Goal: Task Accomplishment & Management: Manage account settings

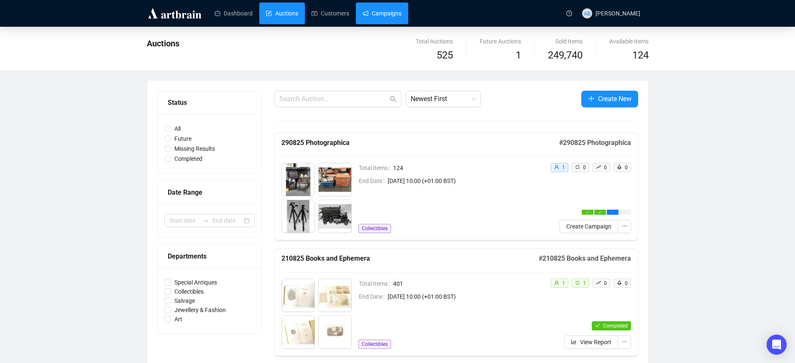
click at [387, 20] on link "Campaigns" at bounding box center [382, 14] width 39 height 22
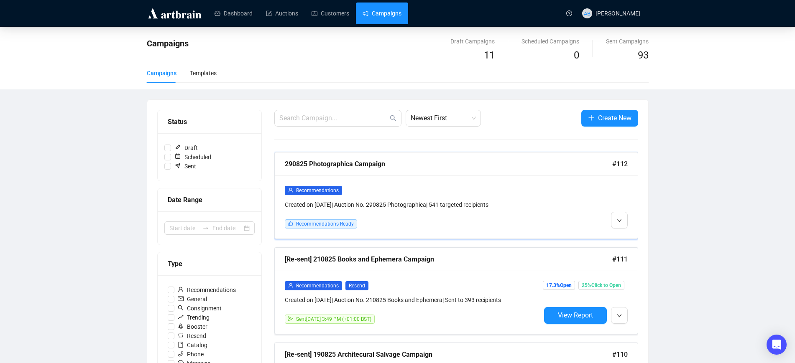
click at [376, 200] on div "Created on [DATE] | Auction No. 290825 Photographica | 541 targeted recipients" at bounding box center [413, 204] width 256 height 9
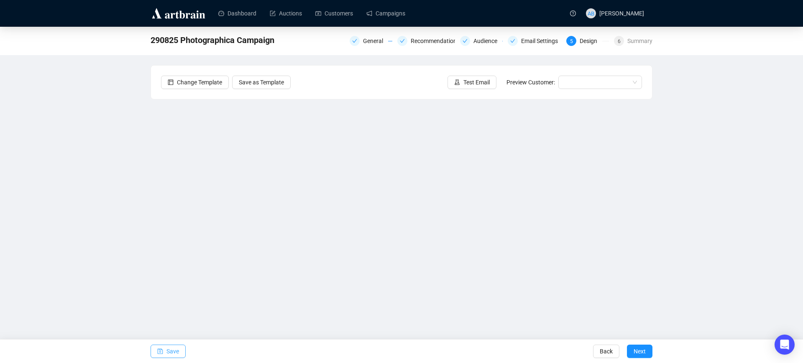
click at [167, 356] on span "Save" at bounding box center [172, 351] width 13 height 23
click at [173, 348] on span "Save" at bounding box center [172, 351] width 13 height 23
click at [481, 89] on button "Test Email" at bounding box center [471, 82] width 49 height 13
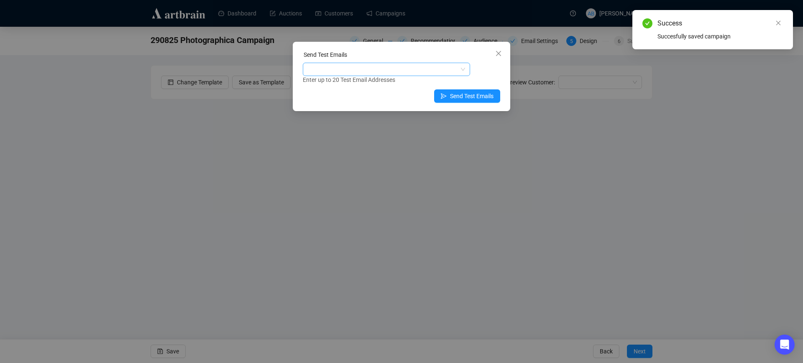
click at [405, 72] on div at bounding box center [381, 70] width 155 height 12
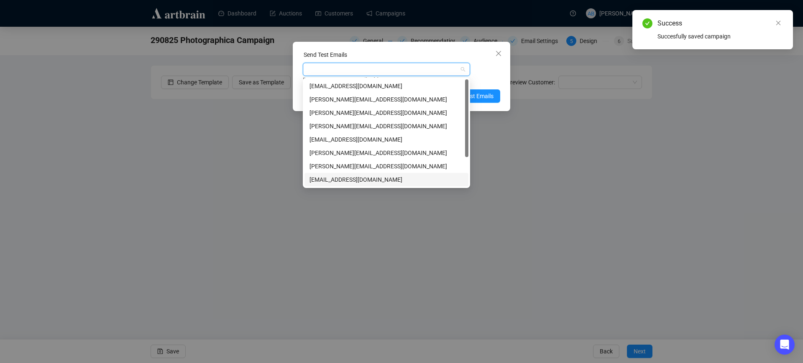
click at [338, 181] on div "[EMAIL_ADDRESS][DOMAIN_NAME]" at bounding box center [386, 179] width 154 height 9
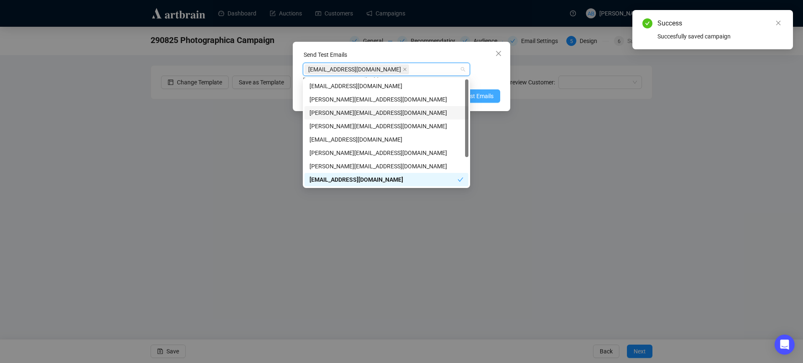
click at [480, 94] on span "Send Test Emails" at bounding box center [471, 96] width 43 height 9
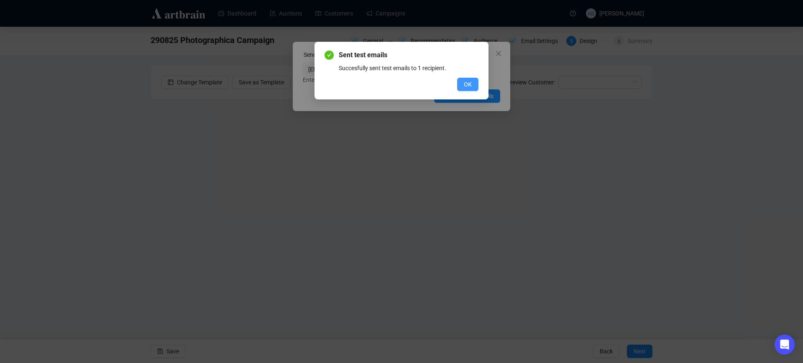
click at [469, 83] on span "OK" at bounding box center [468, 84] width 8 height 9
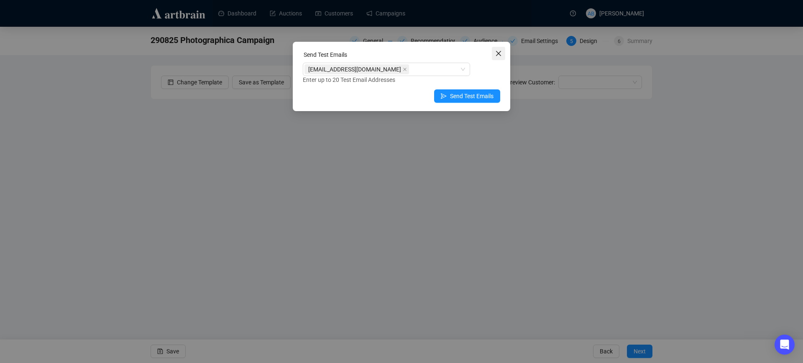
click at [499, 54] on icon "close" at bounding box center [498, 53] width 5 height 5
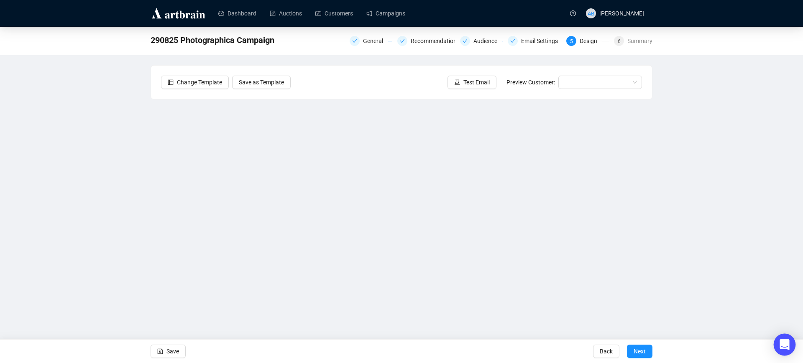
click at [784, 348] on icon "Open Intercom Messenger" at bounding box center [784, 345] width 11 height 11
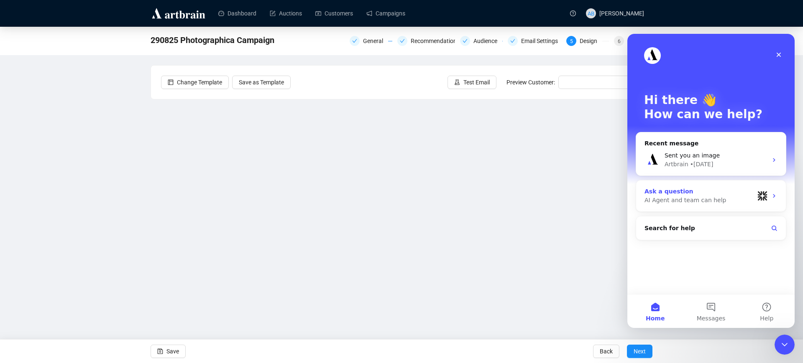
click at [691, 194] on div "Ask a question" at bounding box center [699, 191] width 110 height 9
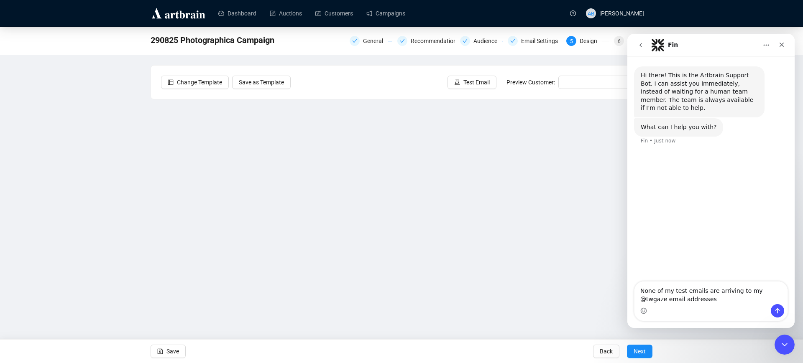
type textarea "None of my test emails are arriving to my @twgaze email addresses?"
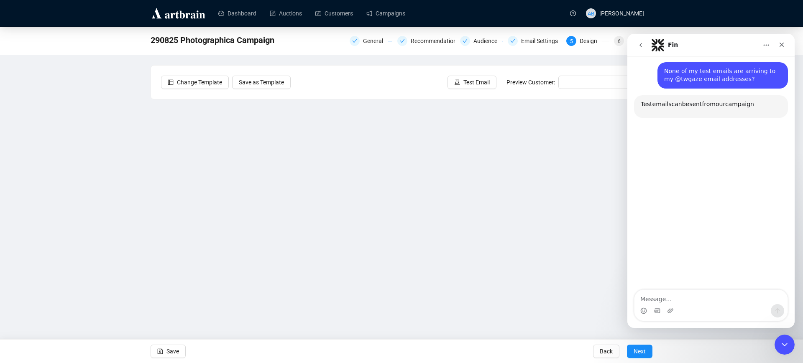
scroll to position [81, 0]
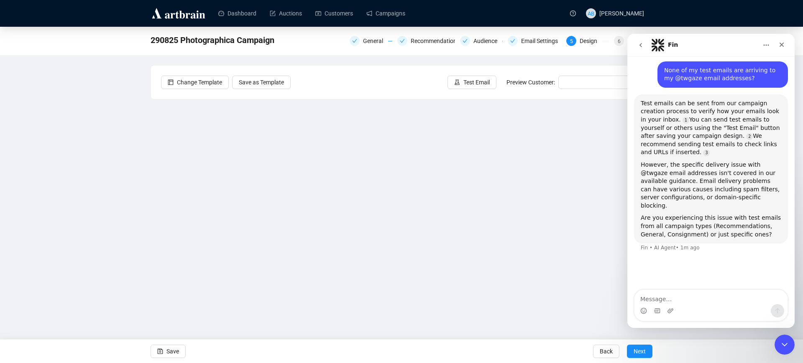
click at [688, 295] on textarea "Message…" at bounding box center [710, 297] width 153 height 14
type textarea "I'll check to confirm"
click at [490, 84] on span "Test Email" at bounding box center [476, 82] width 26 height 9
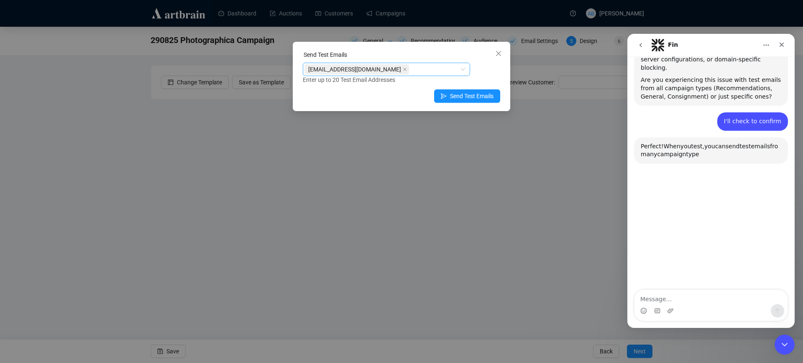
scroll to position [253, 0]
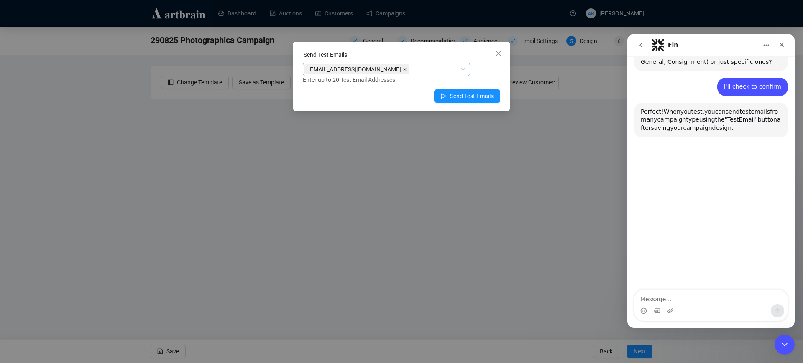
click at [403, 70] on icon "close" at bounding box center [405, 69] width 4 height 4
click at [368, 71] on div at bounding box center [381, 70] width 155 height 12
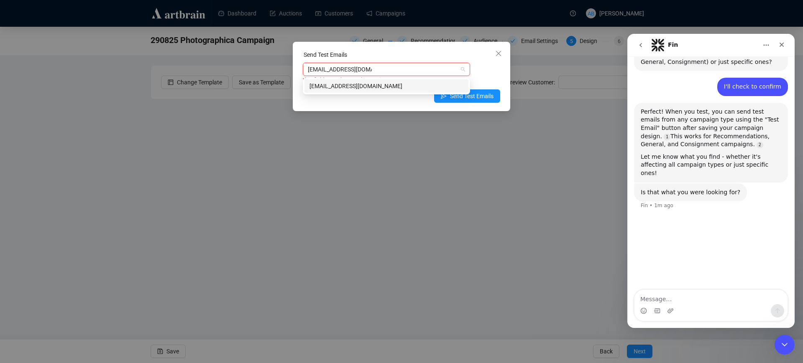
type input "[EMAIL_ADDRESS][DOMAIN_NAME]"
click at [377, 84] on div "[EMAIL_ADDRESS][DOMAIN_NAME]" at bounding box center [386, 86] width 154 height 9
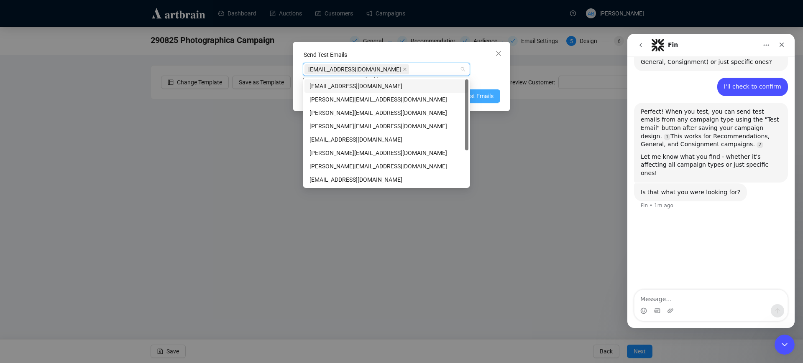
click at [491, 96] on span "Send Test Emails" at bounding box center [471, 96] width 43 height 9
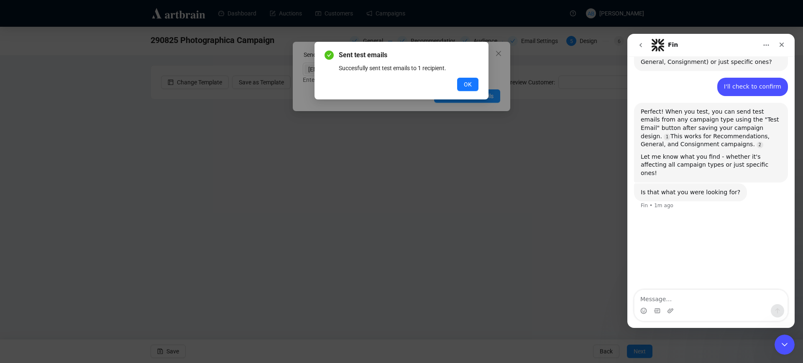
click at [465, 79] on button "OK" at bounding box center [467, 84] width 21 height 13
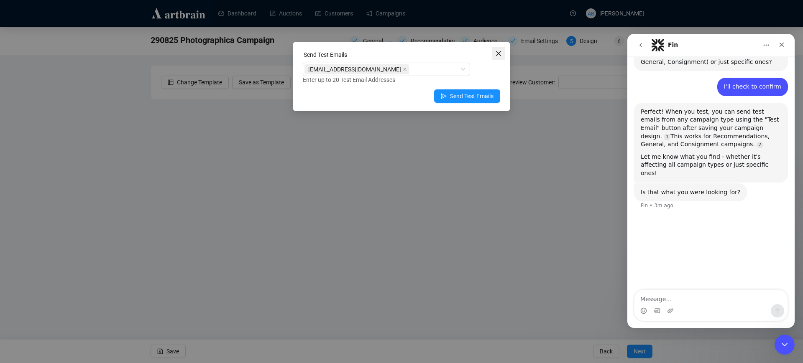
click at [505, 52] on span "Close" at bounding box center [498, 53] width 13 height 7
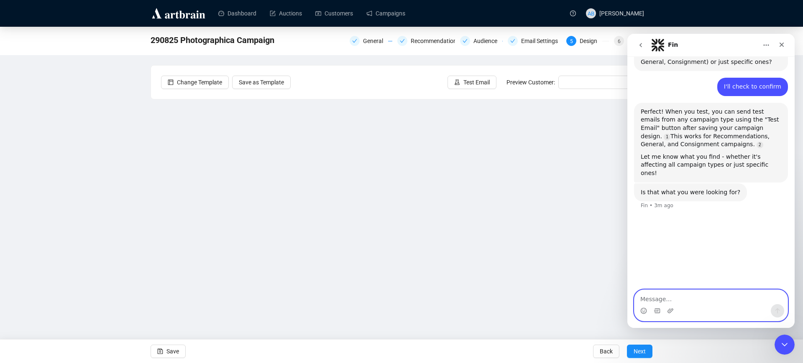
click at [666, 301] on textarea "Message…" at bounding box center [710, 297] width 153 height 14
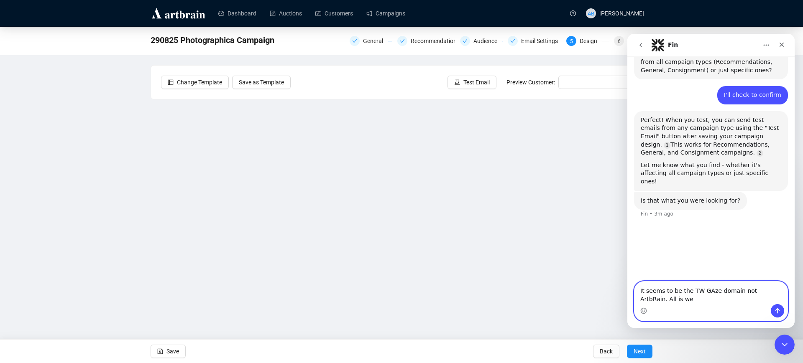
scroll to position [245, 0]
type textarea "It seems to be the TW GAze domain not ArtbRain. All is well, well done AI :)"
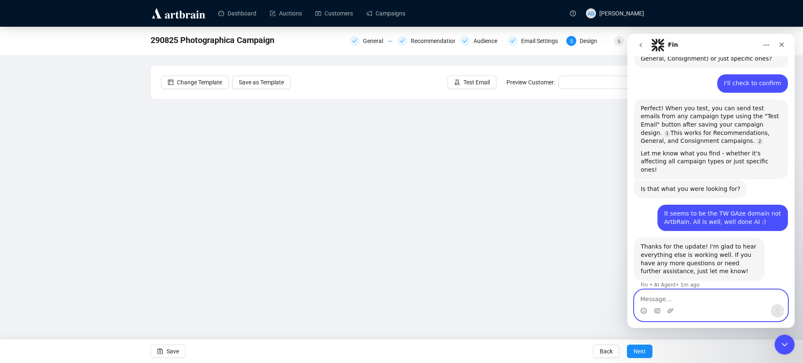
scroll to position [261, 0]
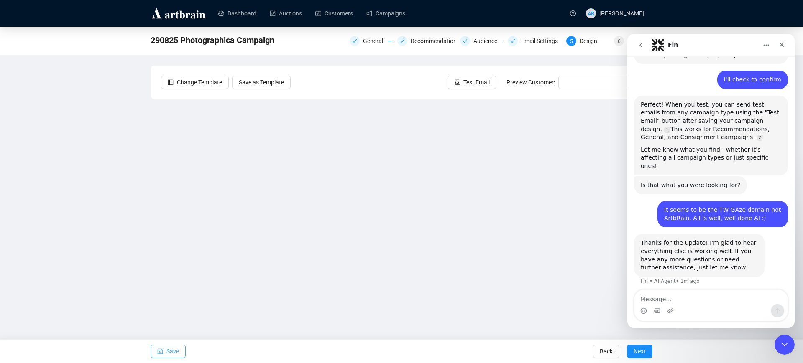
click at [169, 350] on span "Save" at bounding box center [172, 351] width 13 height 23
click at [167, 354] on span "Save" at bounding box center [172, 351] width 13 height 23
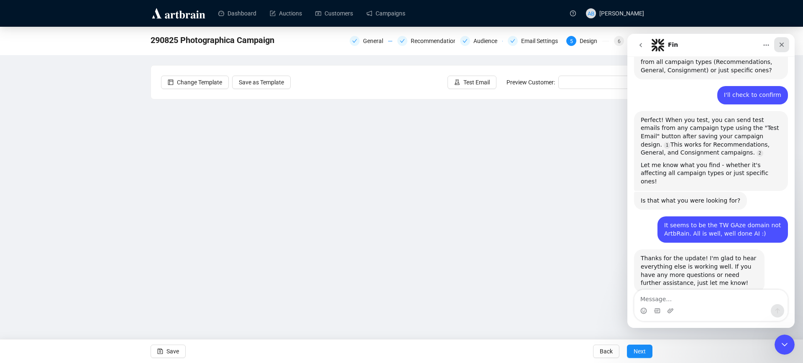
click at [782, 44] on icon "Close" at bounding box center [782, 45] width 5 height 5
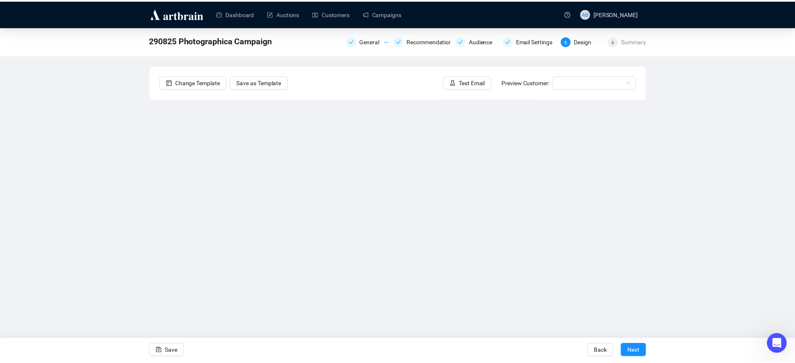
scroll to position [233, 0]
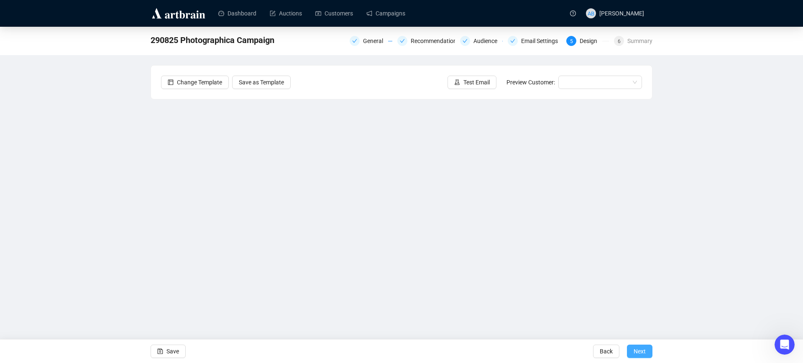
click at [636, 348] on span "Next" at bounding box center [640, 351] width 12 height 23
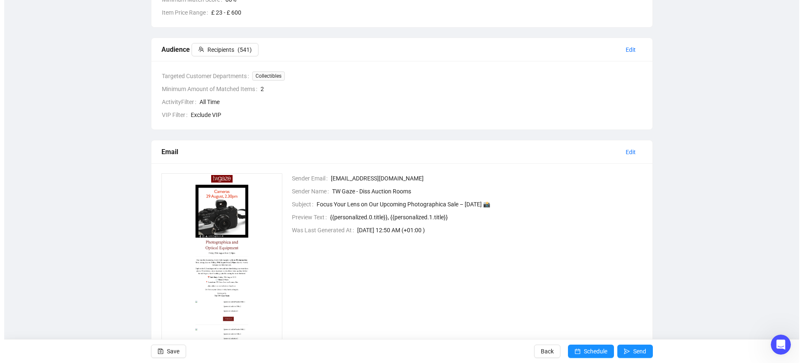
scroll to position [211, 0]
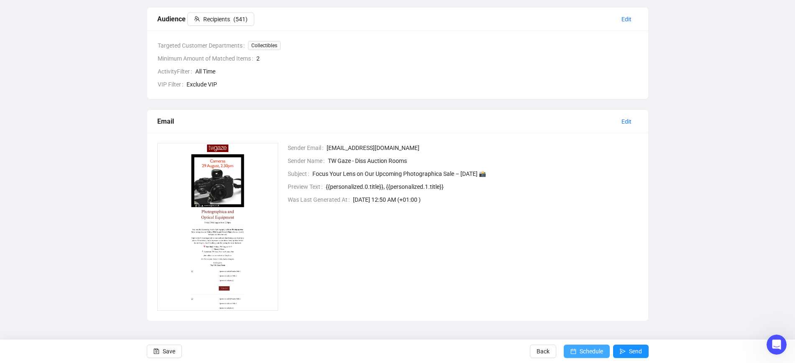
click at [596, 351] on span "Schedule" at bounding box center [591, 351] width 23 height 23
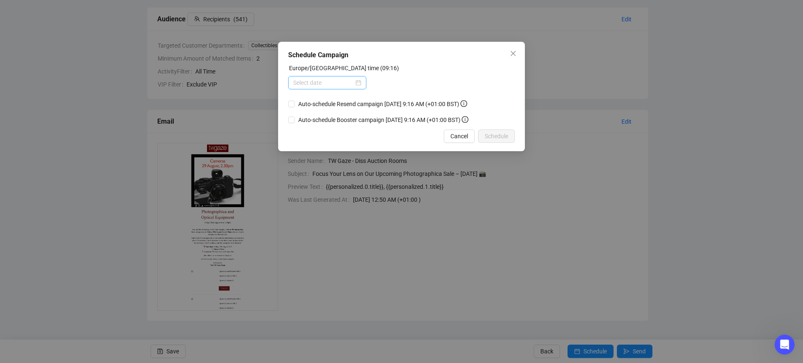
click at [358, 81] on div at bounding box center [327, 82] width 68 height 9
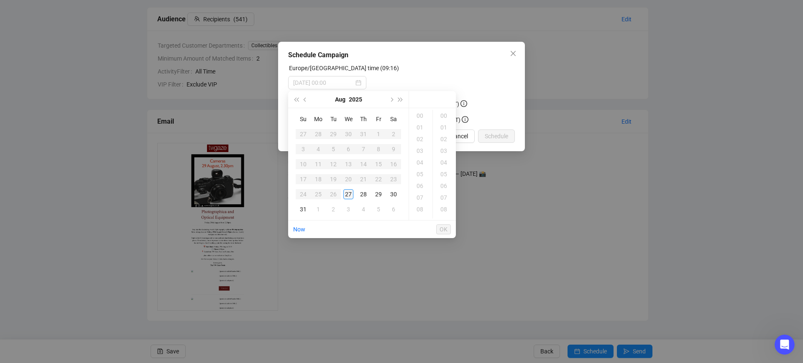
click at [348, 196] on div "27" at bounding box center [348, 194] width 10 height 10
click at [422, 128] on div "10" at bounding box center [421, 128] width 20 height 12
click at [445, 130] on div "48" at bounding box center [445, 128] width 20 height 12
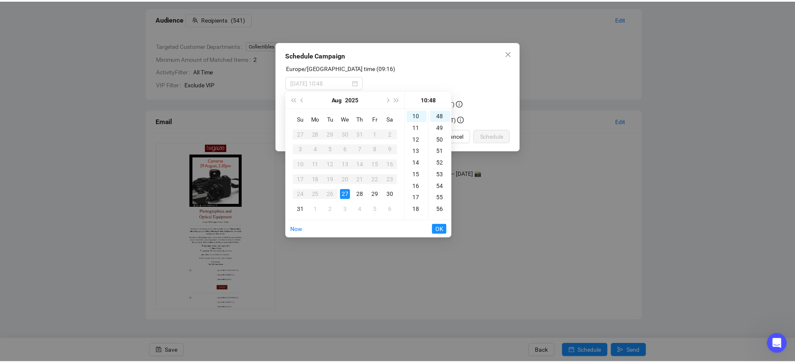
scroll to position [562, 0]
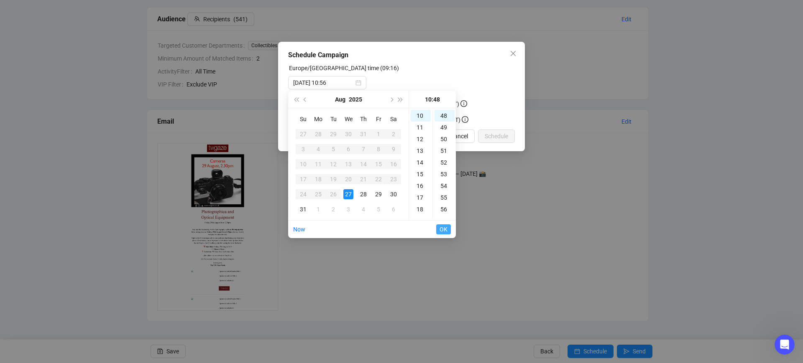
type input "[DATE] 10:48"
click at [442, 225] on span "OK" at bounding box center [444, 230] width 8 height 16
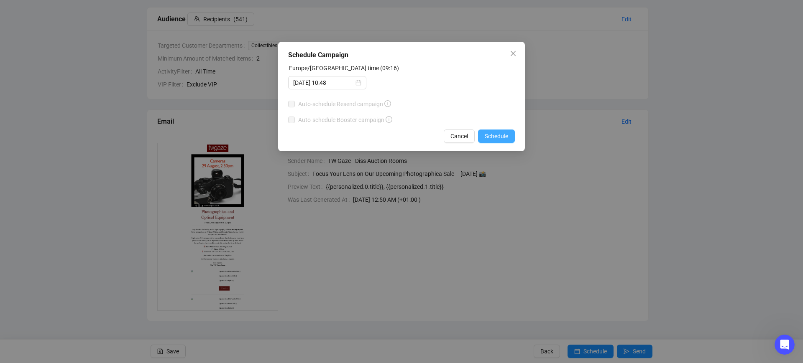
click at [502, 135] on span "Schedule" at bounding box center [496, 136] width 23 height 9
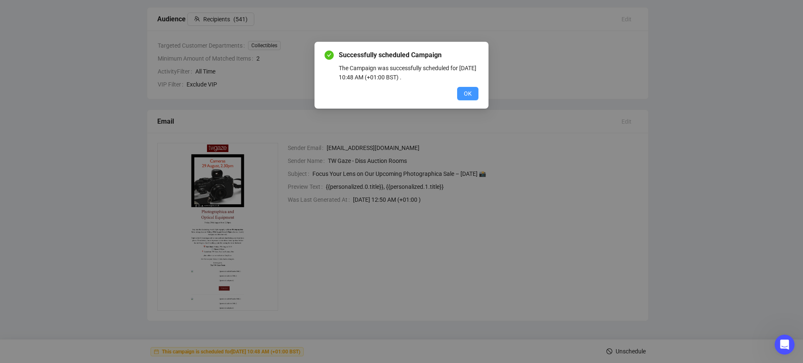
click at [469, 95] on span "OK" at bounding box center [468, 93] width 8 height 9
